Goal: Task Accomplishment & Management: Use online tool/utility

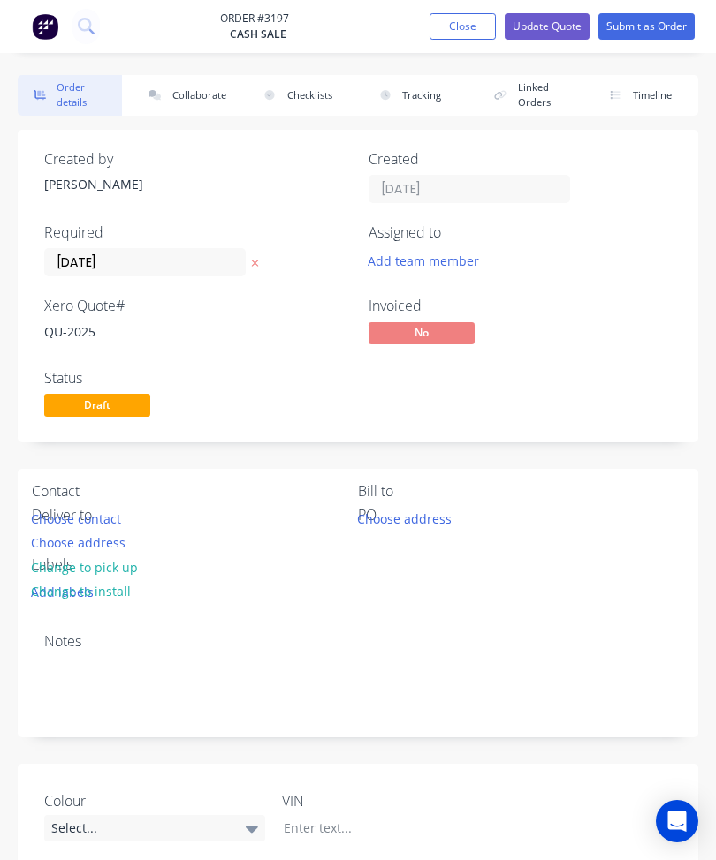
click at [465, 27] on button "Close" at bounding box center [462, 26] width 66 height 27
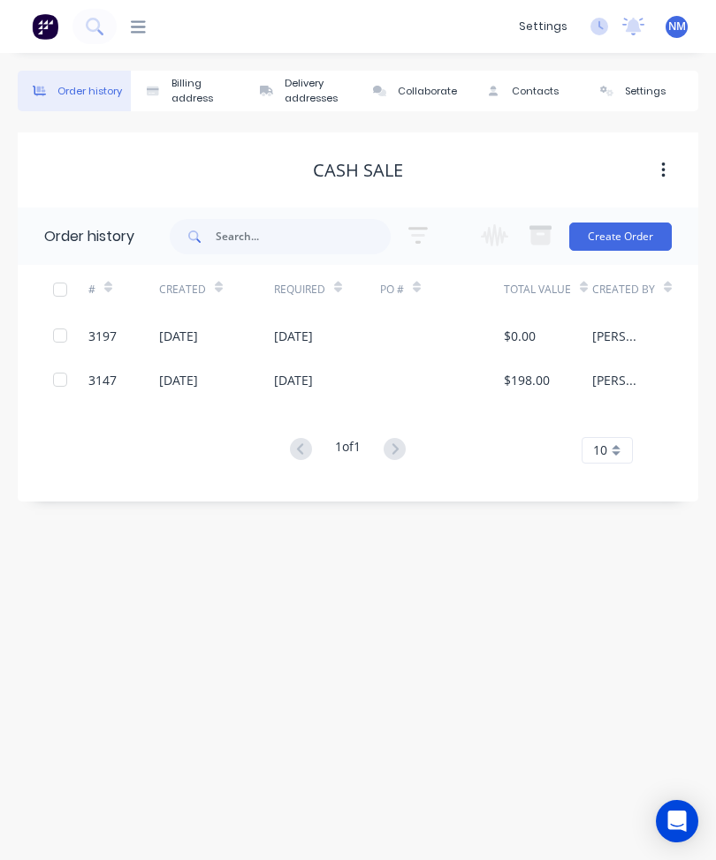
click at [137, 29] on icon at bounding box center [138, 27] width 15 height 17
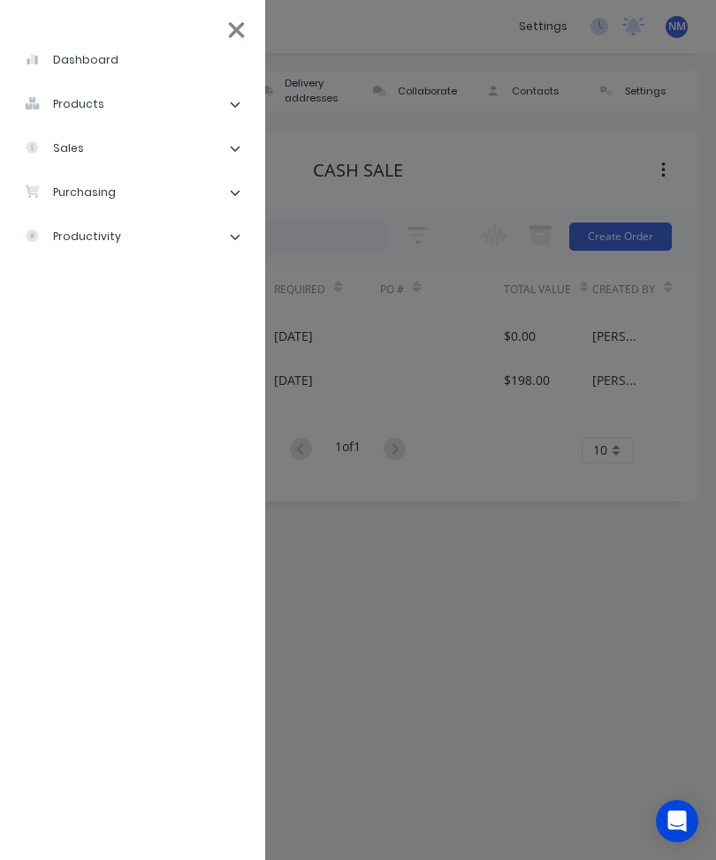
click at [122, 146] on li "sales" at bounding box center [132, 148] width 237 height 44
click at [146, 190] on li "Sales Orders" at bounding box center [139, 192] width 223 height 44
click at [96, 201] on div "Sales Orders" at bounding box center [89, 193] width 101 height 16
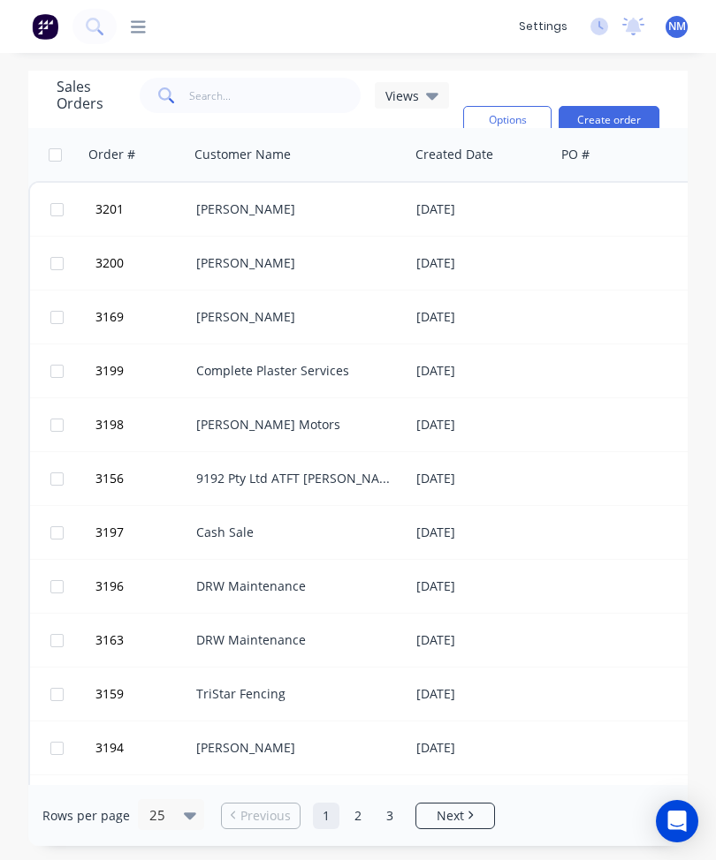
click at [343, 216] on div "[PERSON_NAME]" at bounding box center [294, 210] width 196 height 18
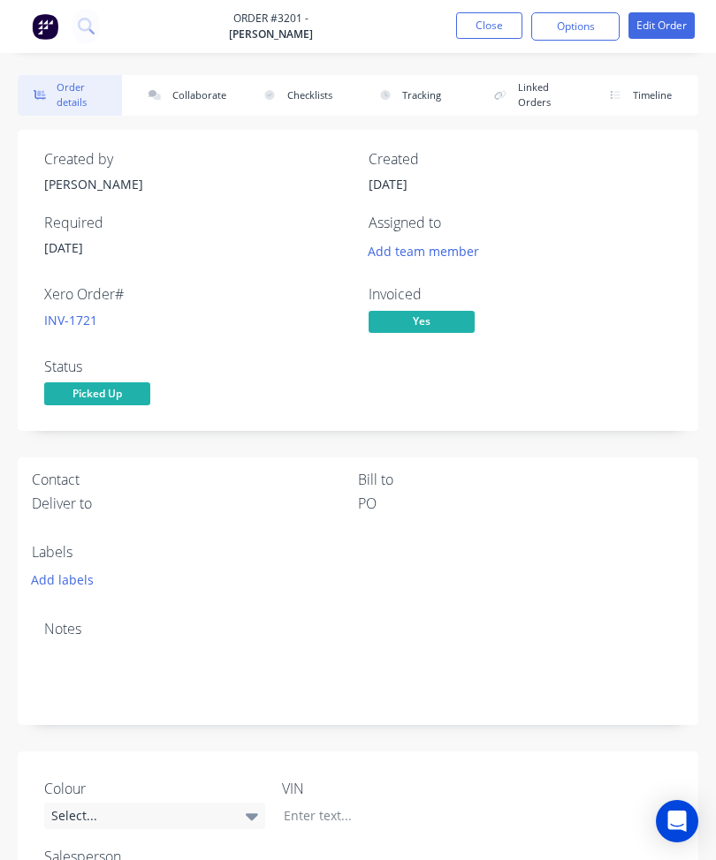
click at [571, 24] on button "Options" at bounding box center [575, 26] width 88 height 28
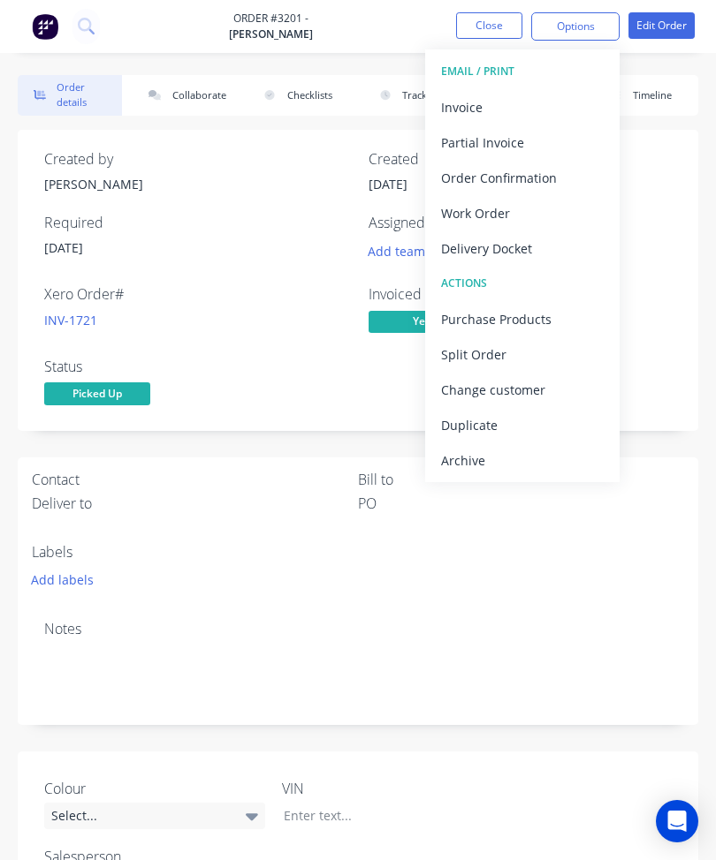
click at [517, 99] on div "Invoice" at bounding box center [522, 108] width 163 height 26
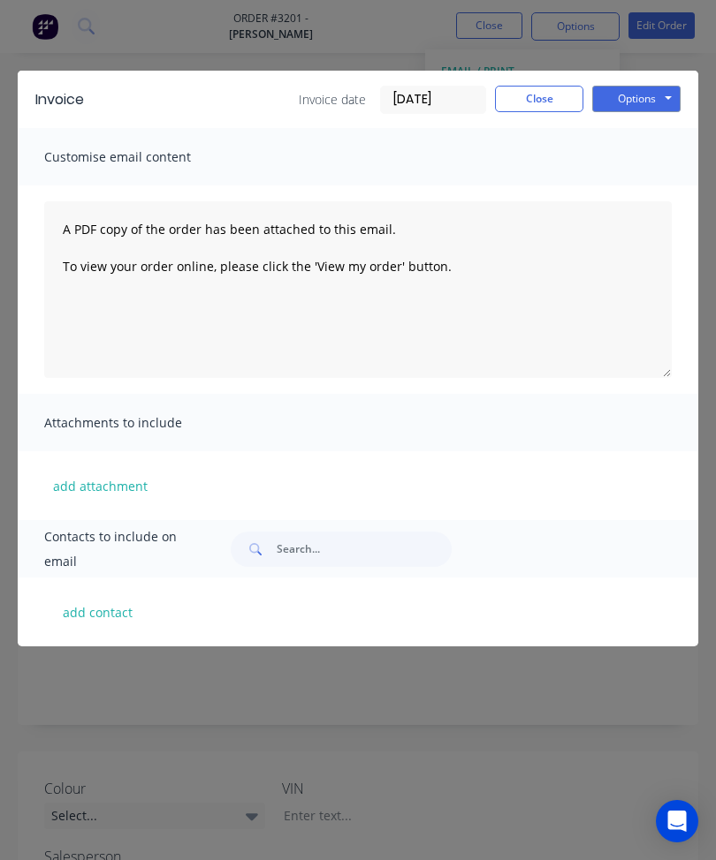
click at [641, 102] on button "Options" at bounding box center [636, 99] width 88 height 27
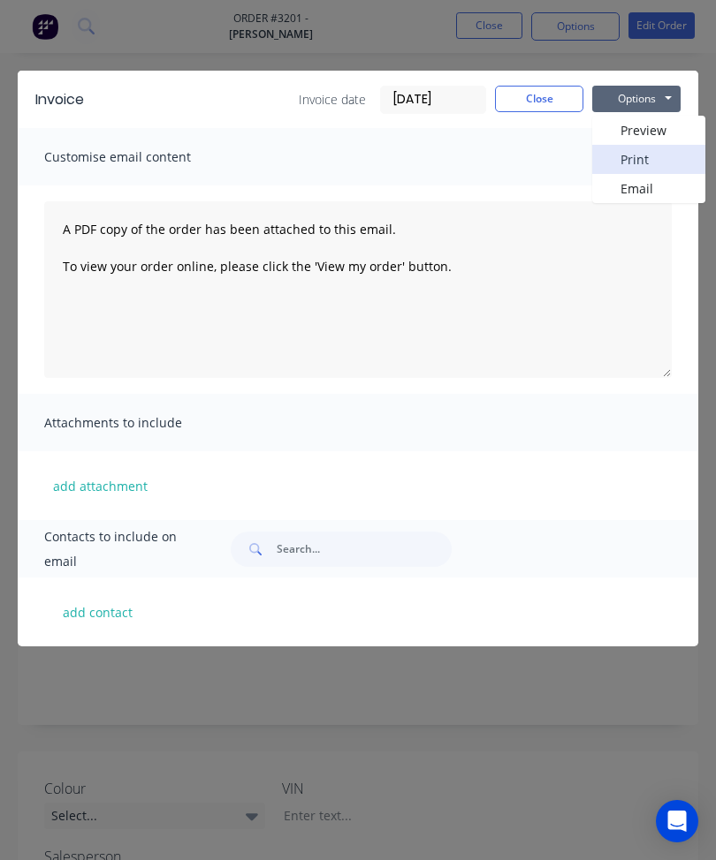
click at [659, 159] on button "Print" at bounding box center [648, 159] width 113 height 29
